Goal: Transaction & Acquisition: Book appointment/travel/reservation

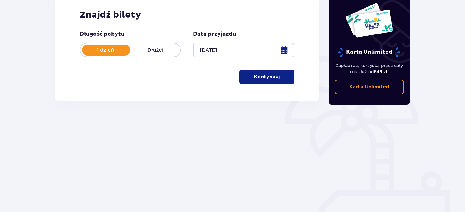
scroll to position [99, 0]
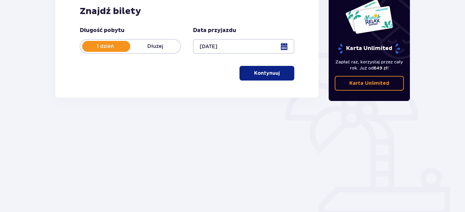
click at [263, 72] on p "Kontynuuj" at bounding box center [267, 73] width 26 height 7
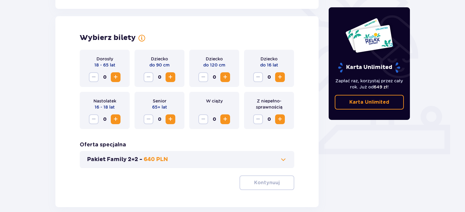
scroll to position [169, 0]
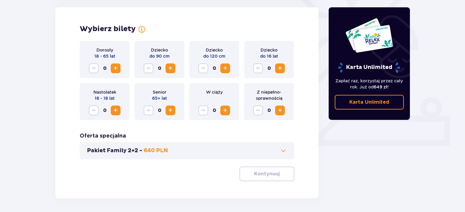
click at [118, 71] on span "Zwiększ" at bounding box center [115, 68] width 7 height 7
click at [114, 70] on span "Zwiększ" at bounding box center [115, 68] width 7 height 7
click at [228, 68] on span "Zwiększ" at bounding box center [225, 68] width 7 height 7
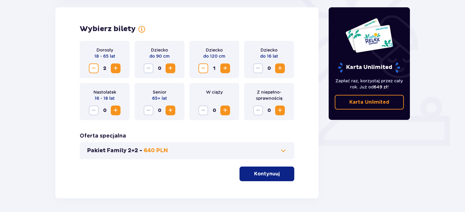
click at [281, 65] on span "Zwiększ" at bounding box center [280, 68] width 7 height 7
click at [283, 149] on span at bounding box center [283, 150] width 7 height 7
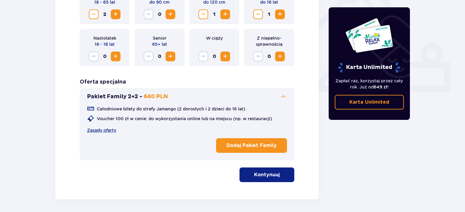
scroll to position [247, 0]
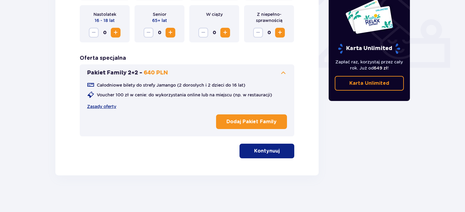
drag, startPoint x: 174, startPoint y: 74, endPoint x: 160, endPoint y: 76, distance: 13.8
click at [160, 75] on button "Pakiet Family 2+2 - 640 PLN" at bounding box center [187, 72] width 200 height 7
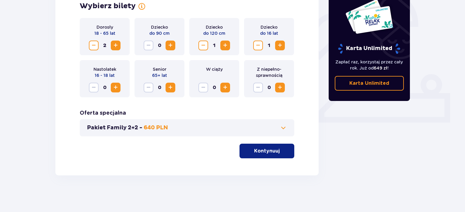
click at [162, 127] on p "640 PLN" at bounding box center [156, 127] width 24 height 7
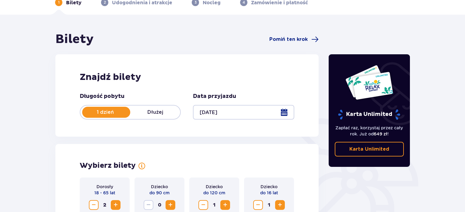
scroll to position [0, 0]
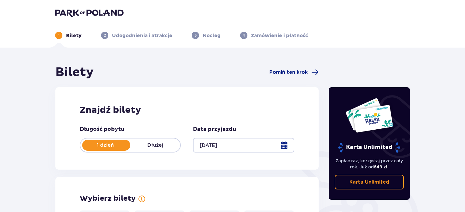
click at [154, 38] on p "Udogodnienia i atrakcje" at bounding box center [142, 35] width 60 height 7
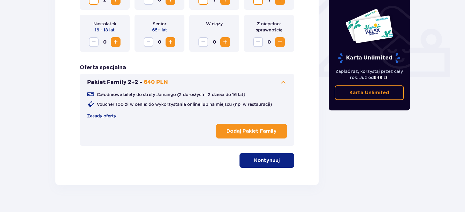
scroll to position [247, 0]
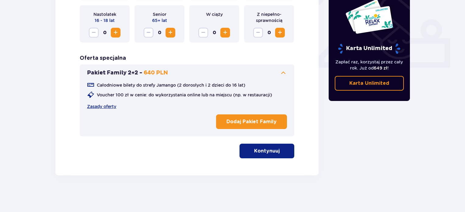
click at [278, 157] on button "Kontynuuj" at bounding box center [267, 150] width 55 height 15
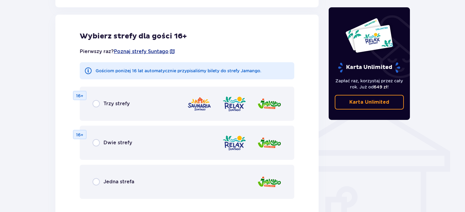
scroll to position [481, 0]
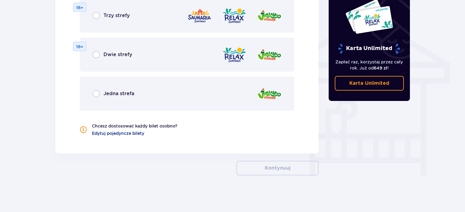
click at [96, 94] on input "radio" at bounding box center [96, 93] width 7 height 7
radio input "true"
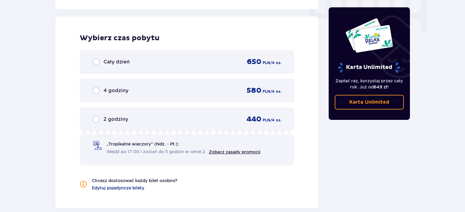
scroll to position [627, 0]
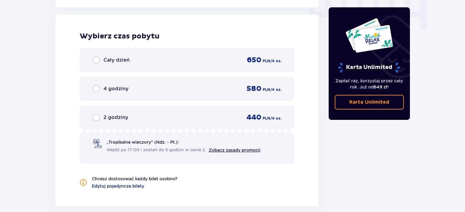
click at [96, 59] on input "radio" at bounding box center [96, 59] width 7 height 7
radio input "true"
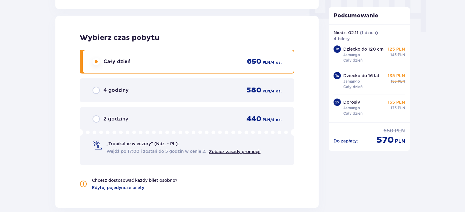
scroll to position [621, 0]
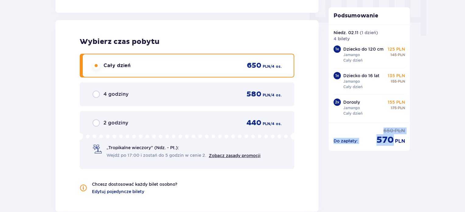
drag, startPoint x: 409, startPoint y: 109, endPoint x: 407, endPoint y: 117, distance: 8.1
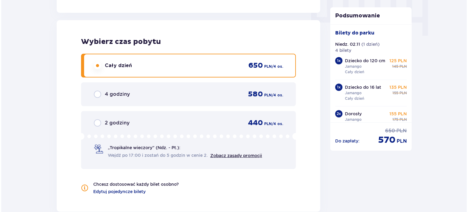
scroll to position [713, 0]
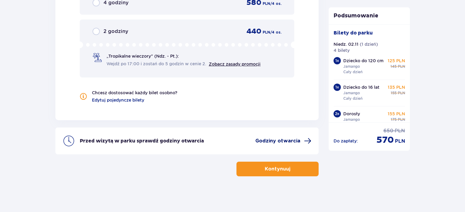
click at [292, 141] on span "Godziny otwarcia" at bounding box center [278, 140] width 45 height 7
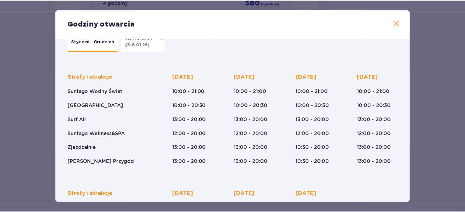
scroll to position [111, 0]
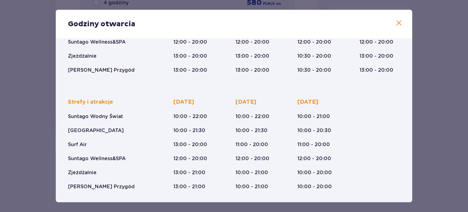
click at [397, 29] on div "Godziny otwarcia" at bounding box center [234, 24] width 356 height 29
click at [395, 25] on span at bounding box center [398, 22] width 7 height 7
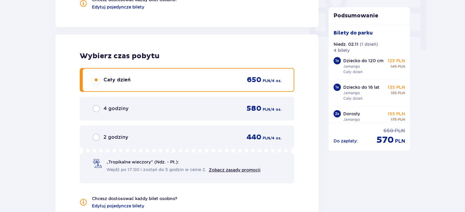
scroll to position [530, 0]
